Goal: Obtain resource: Obtain resource

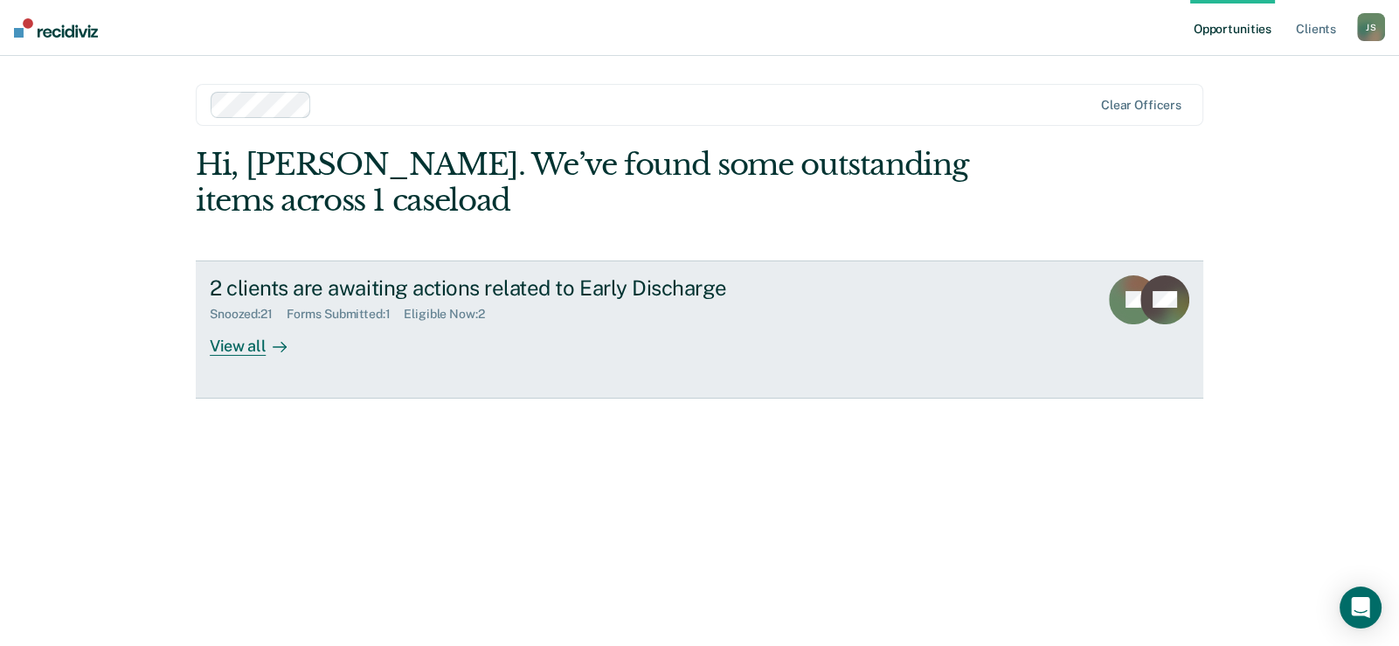
click at [362, 316] on div "Forms Submitted : 1" at bounding box center [346, 314] width 118 height 15
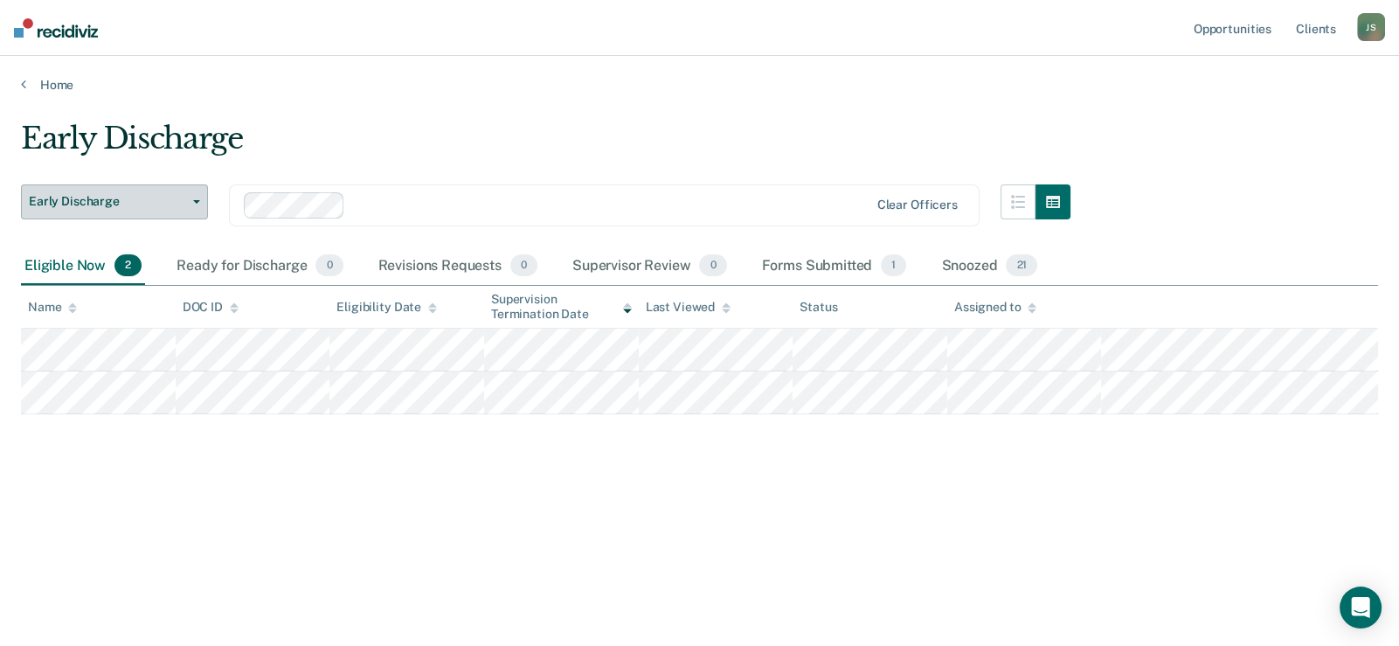
click at [168, 204] on span "Early Discharge" at bounding box center [107, 201] width 157 height 15
click at [895, 268] on span "1" at bounding box center [893, 265] width 25 height 23
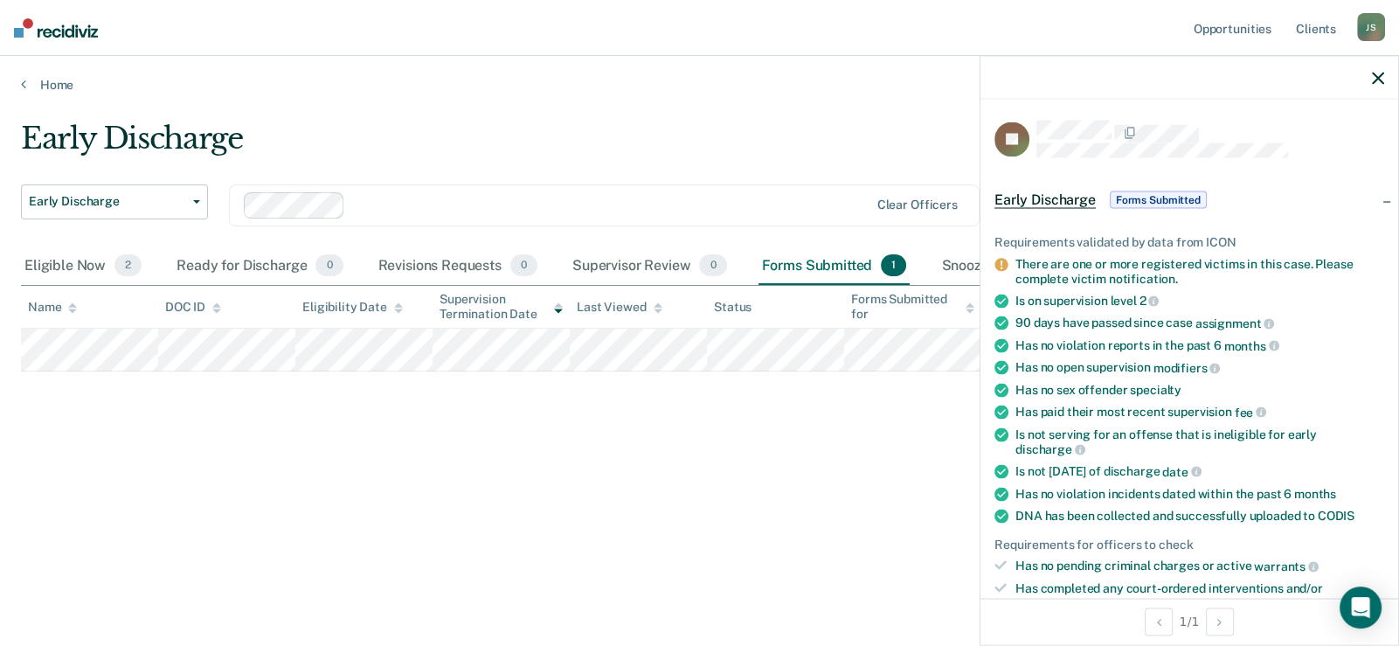
click at [1184, 191] on span "Forms Submitted" at bounding box center [1158, 199] width 97 height 17
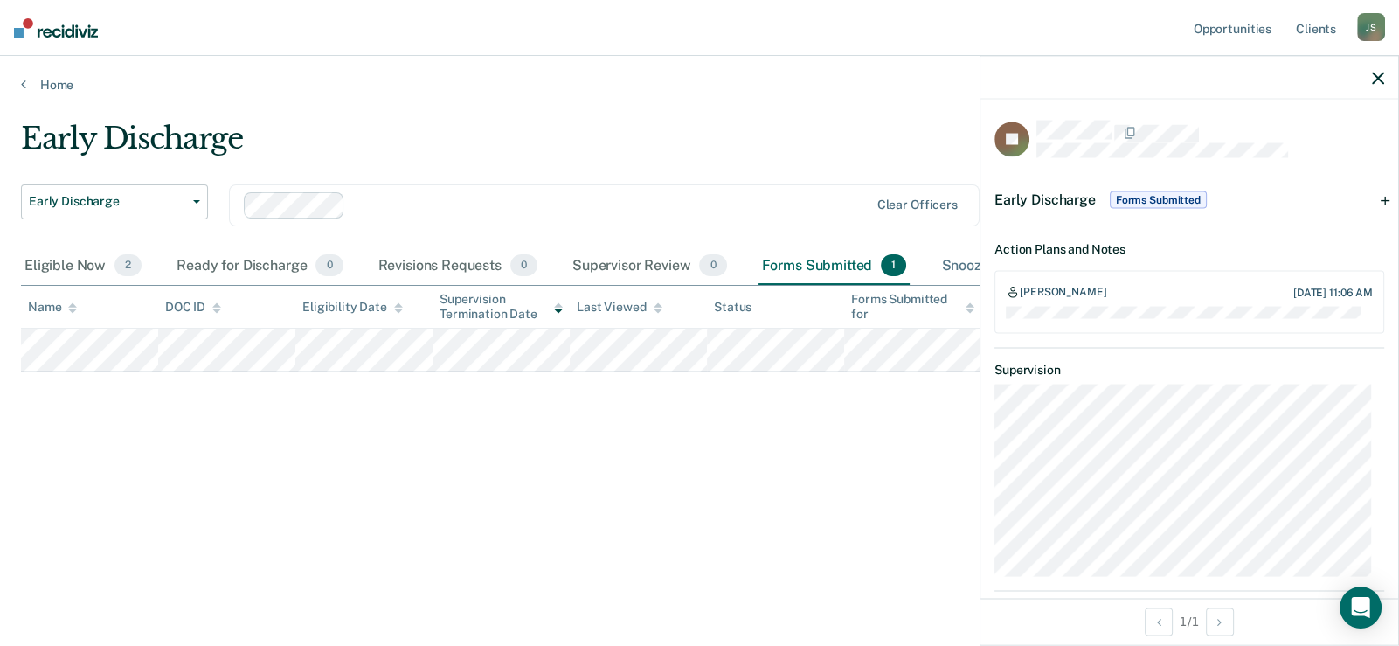
click at [951, 261] on div "Snoozed 21" at bounding box center [988, 266] width 103 height 38
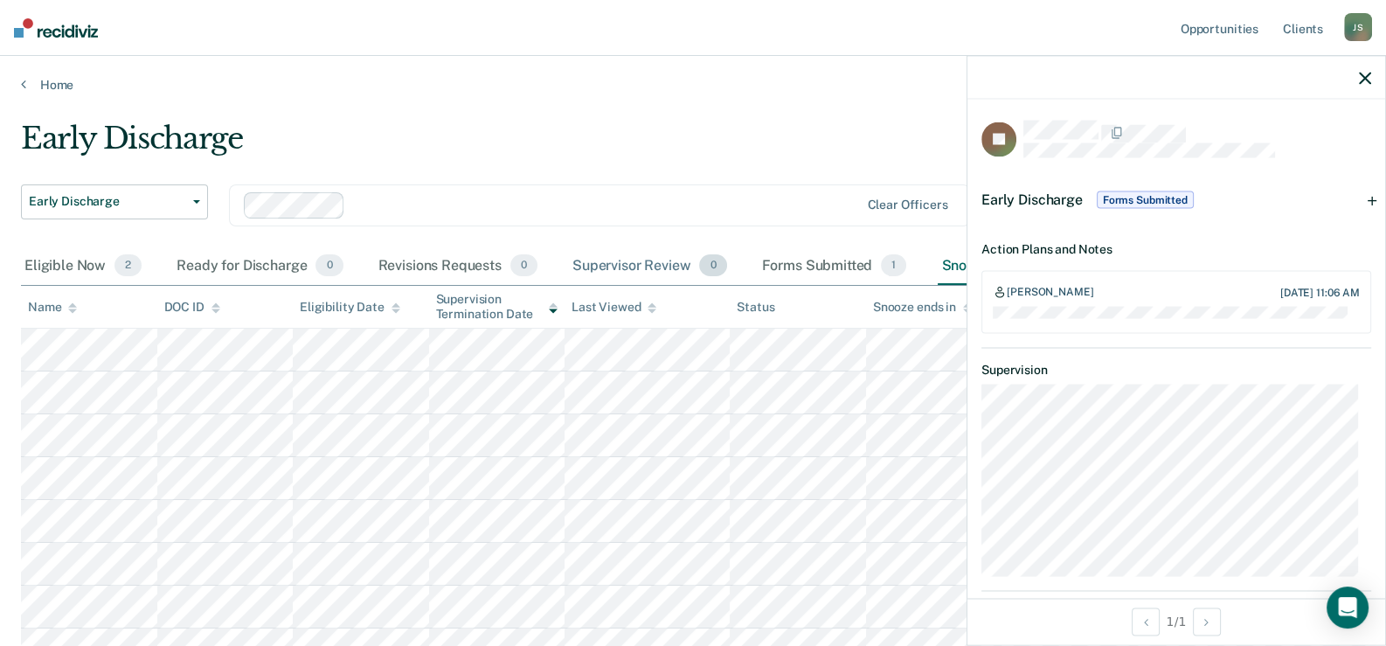
click at [608, 264] on div "Supervisor Review 0" at bounding box center [650, 266] width 162 height 38
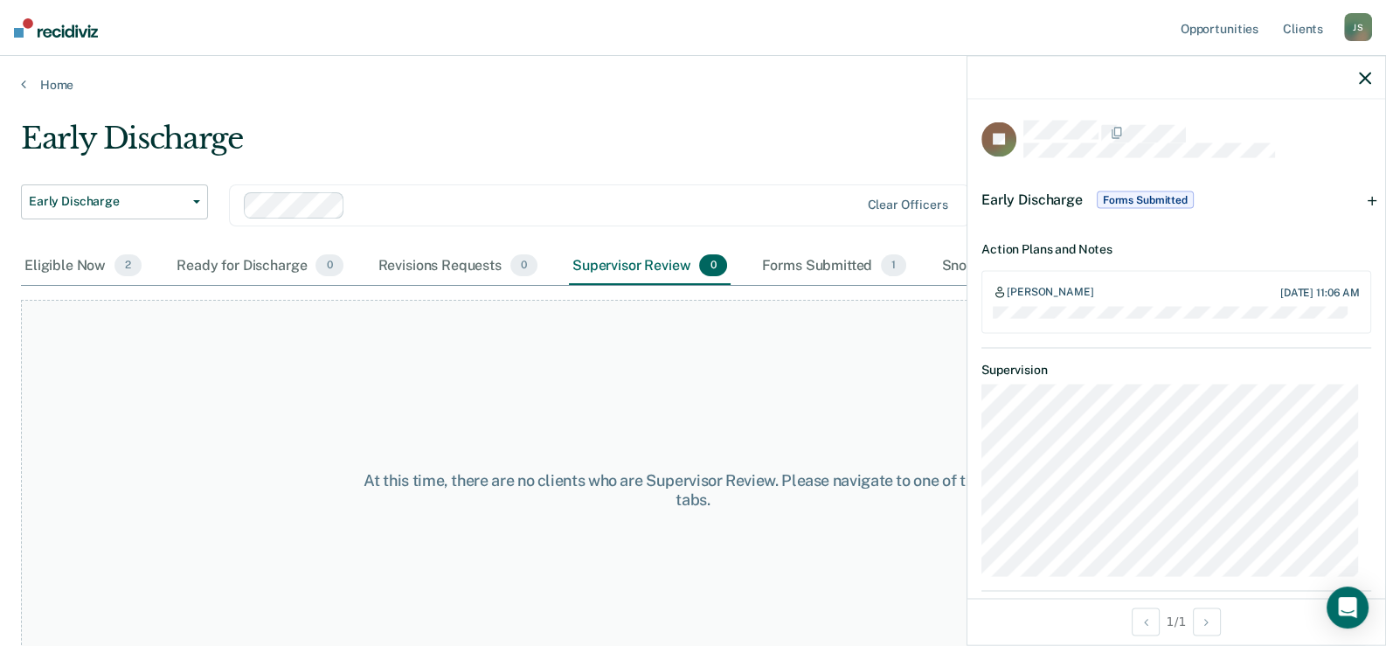
click at [1140, 201] on span "Forms Submitted" at bounding box center [1144, 199] width 97 height 17
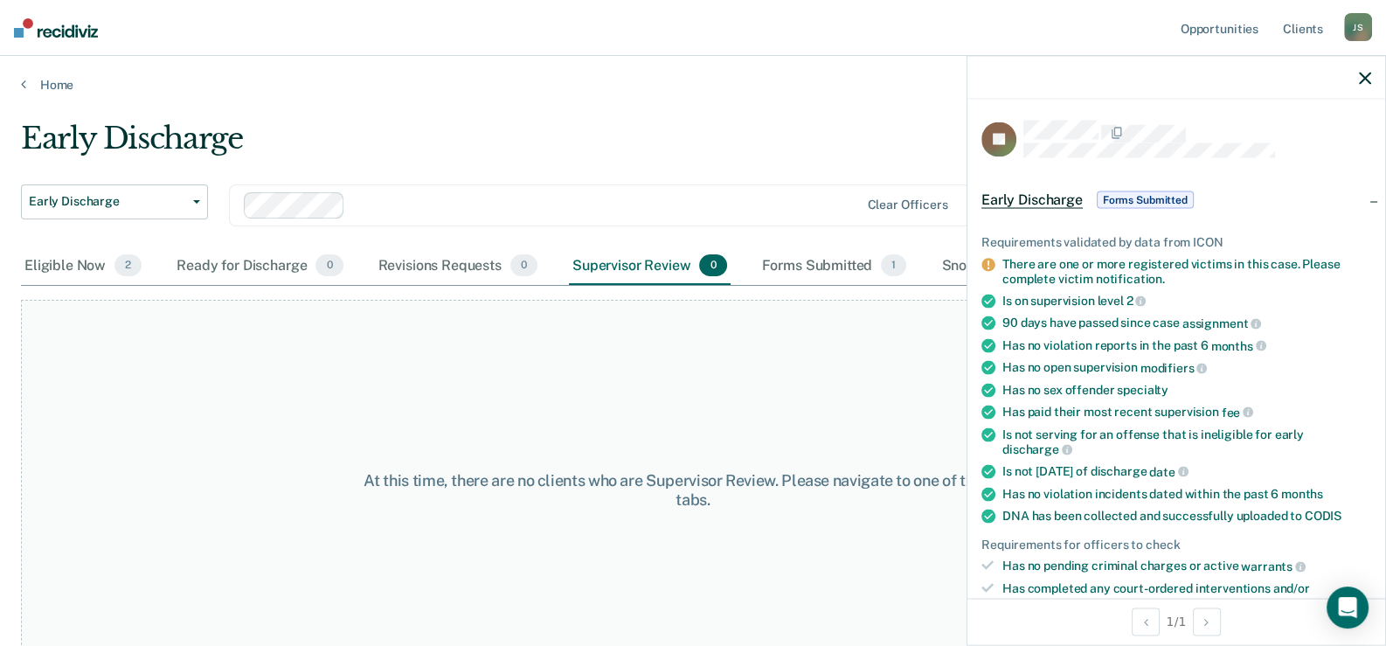
click at [1048, 196] on span "Early Discharge" at bounding box center [1031, 199] width 101 height 17
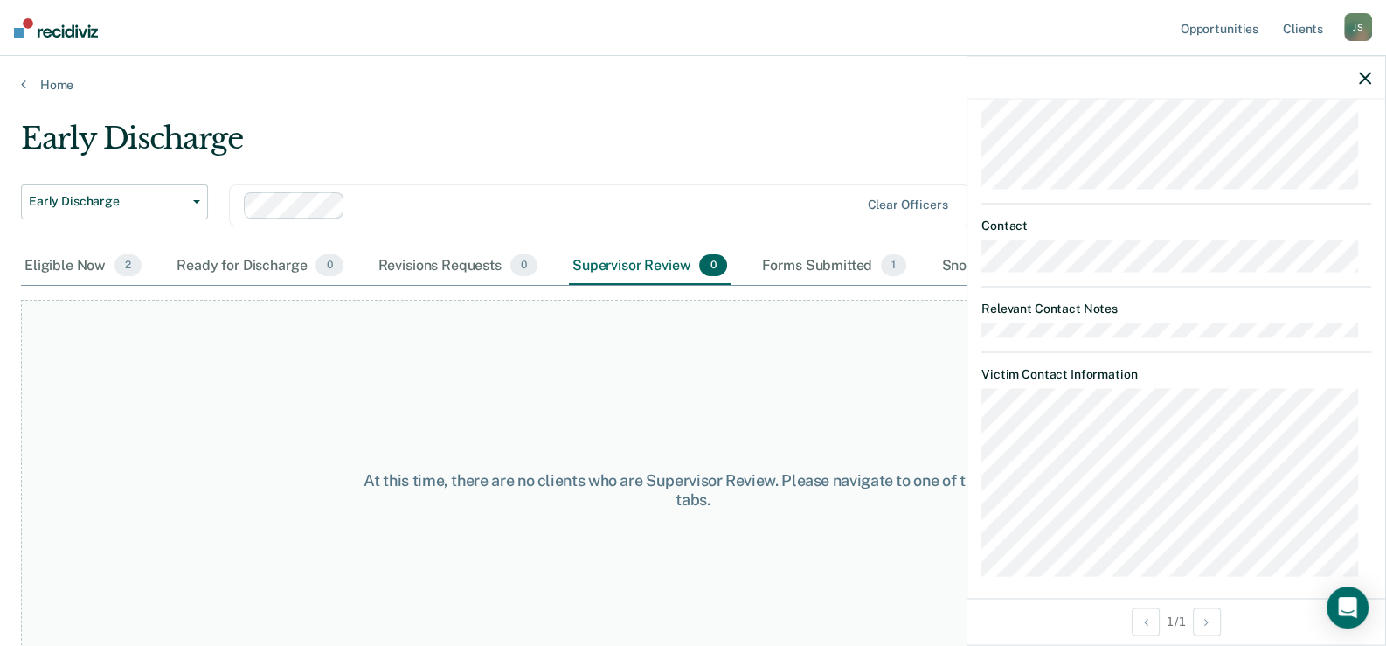
scroll to position [397, 0]
click at [852, 334] on div "At this time, there are no clients who are Supervisor Review. Please navigate t…" at bounding box center [693, 490] width 1344 height 380
click at [270, 266] on div "Ready for Discharge 0" at bounding box center [259, 266] width 173 height 38
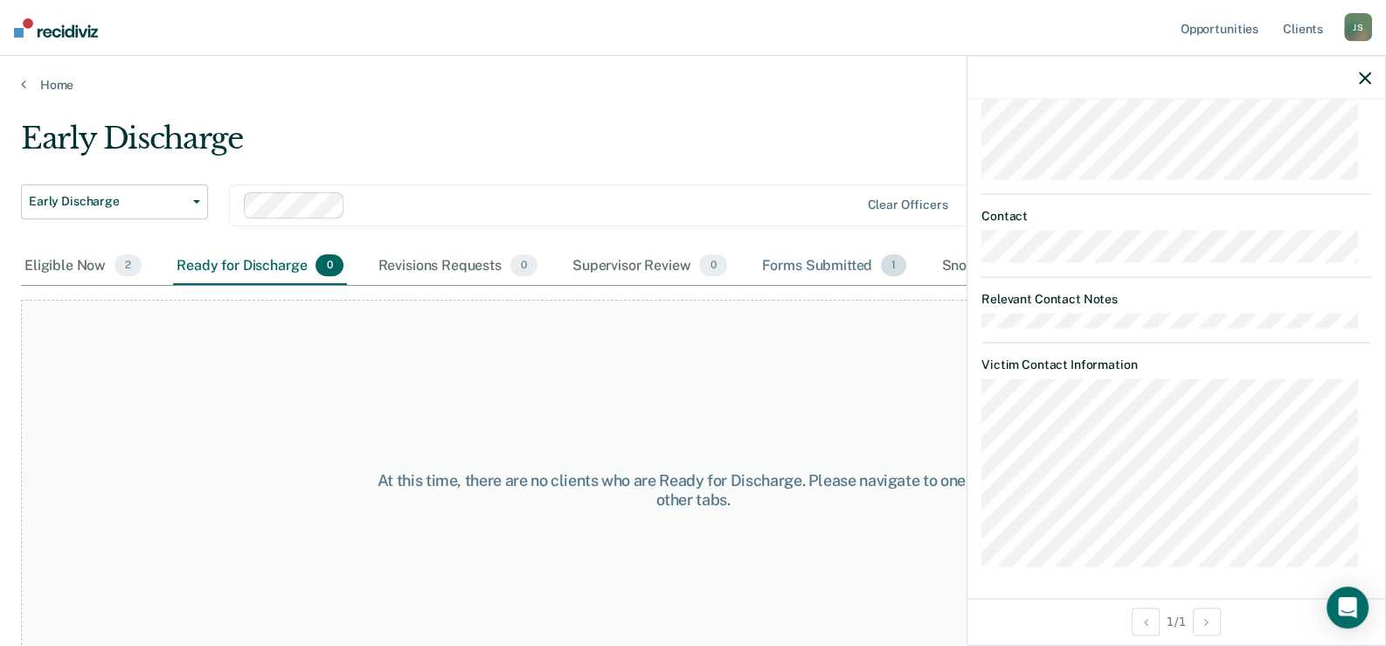
click at [838, 263] on div "Forms Submitted 1" at bounding box center [834, 266] width 152 height 38
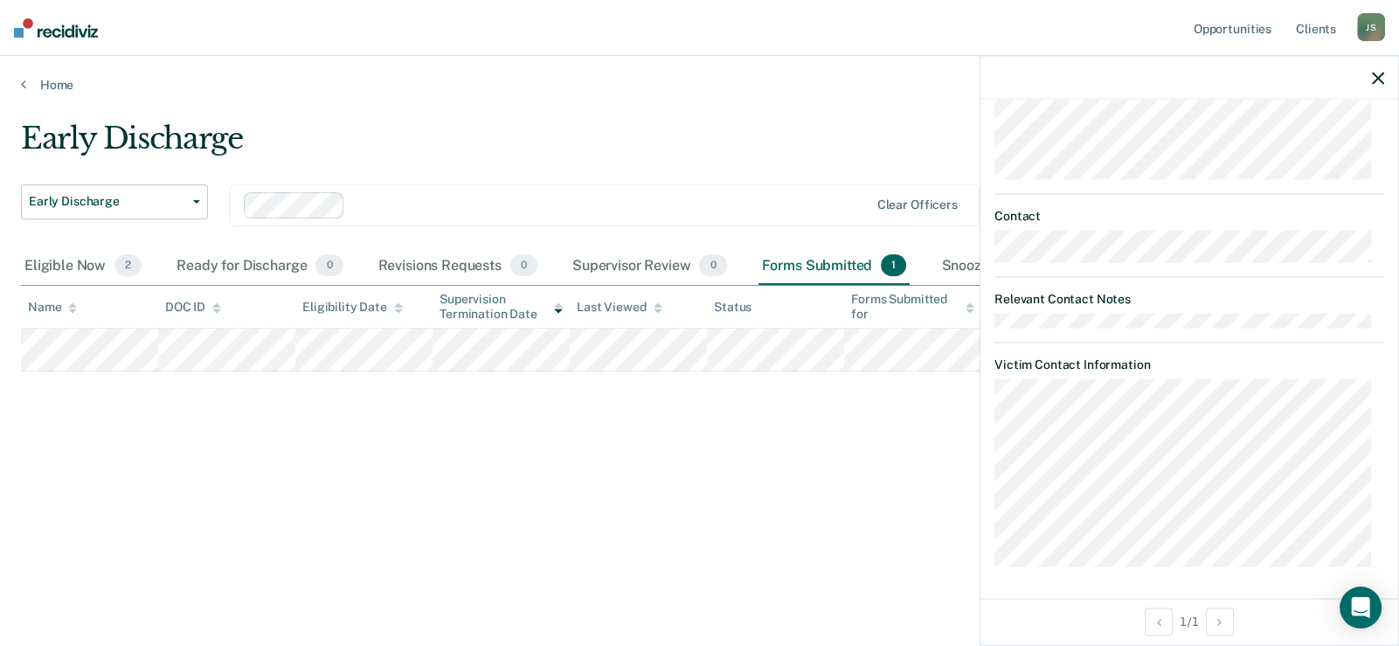
click at [1383, 75] on icon "button" at bounding box center [1378, 78] width 12 height 12
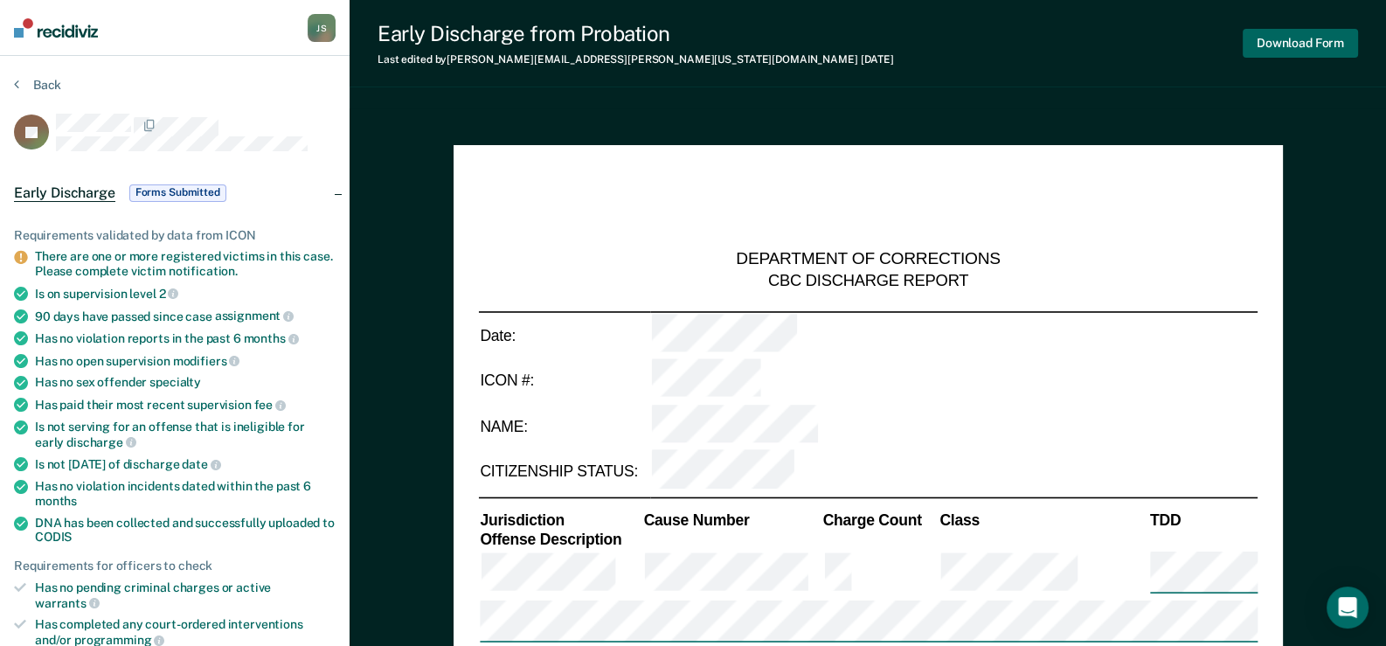
click at [1324, 42] on button "Download Form" at bounding box center [1299, 43] width 115 height 29
type textarea "x"
